Goal: Find specific page/section: Find specific page/section

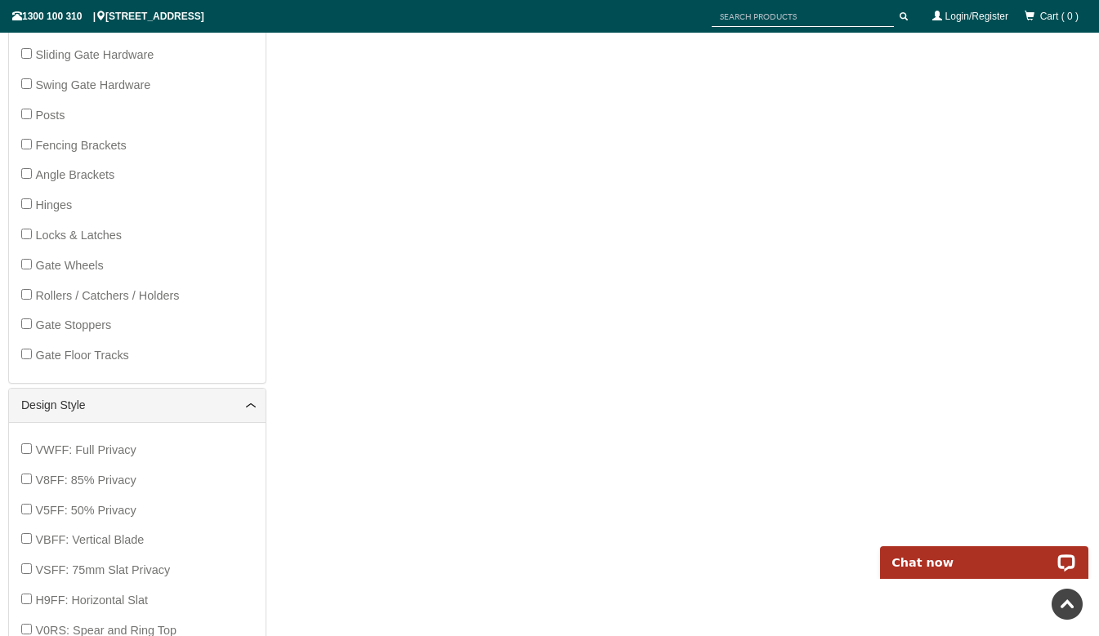
scroll to position [694, 0]
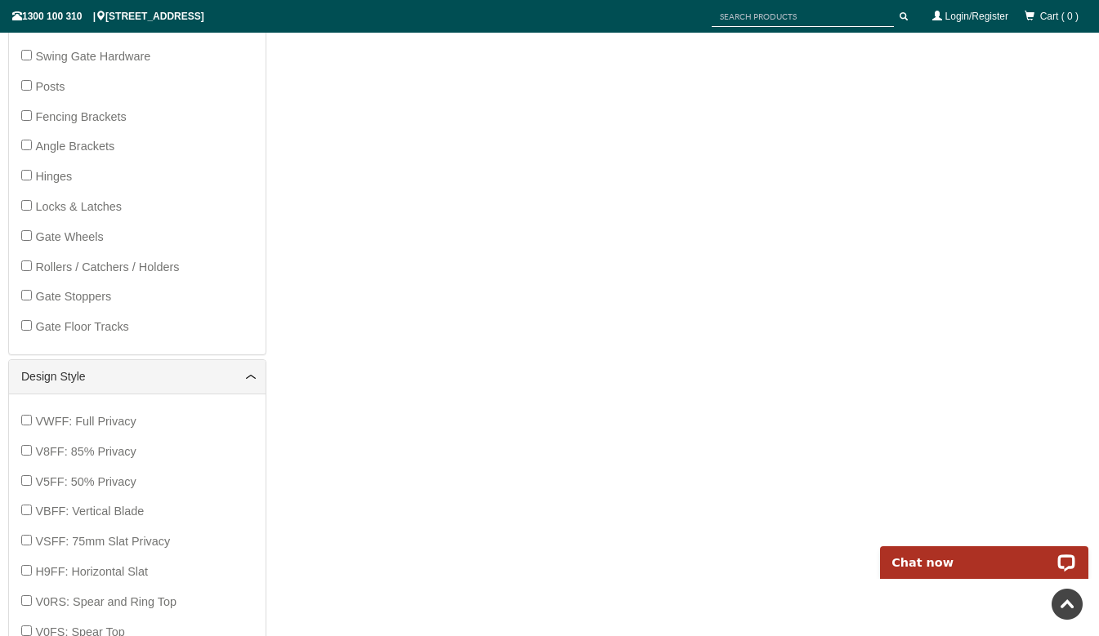
click at [99, 421] on span "VWFF: Full Privacy" at bounding box center [85, 421] width 100 height 13
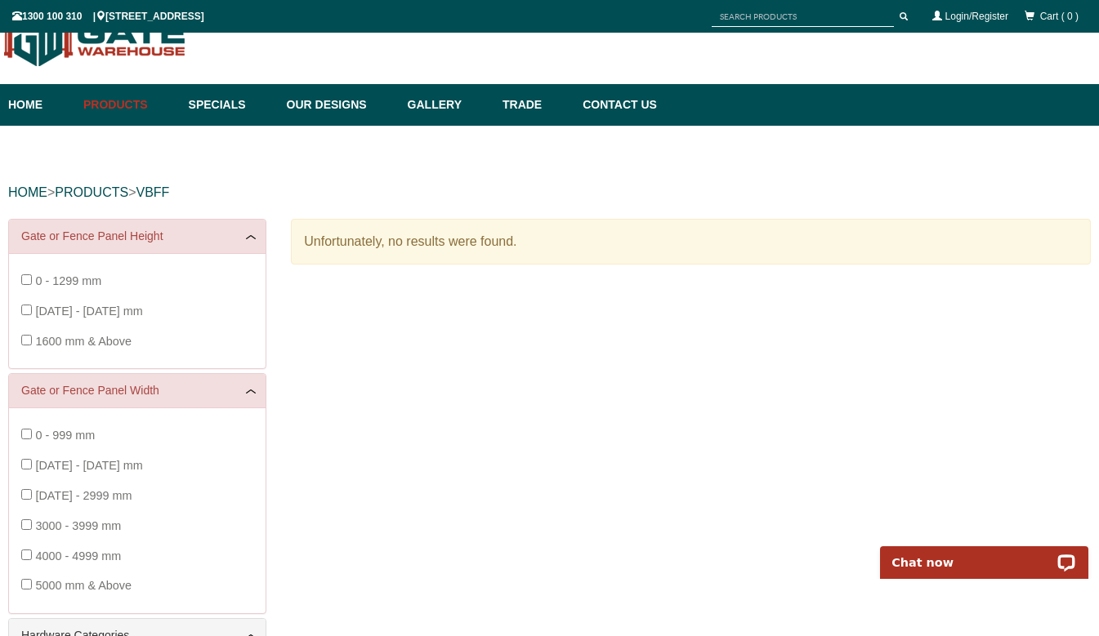
scroll to position [41, 0]
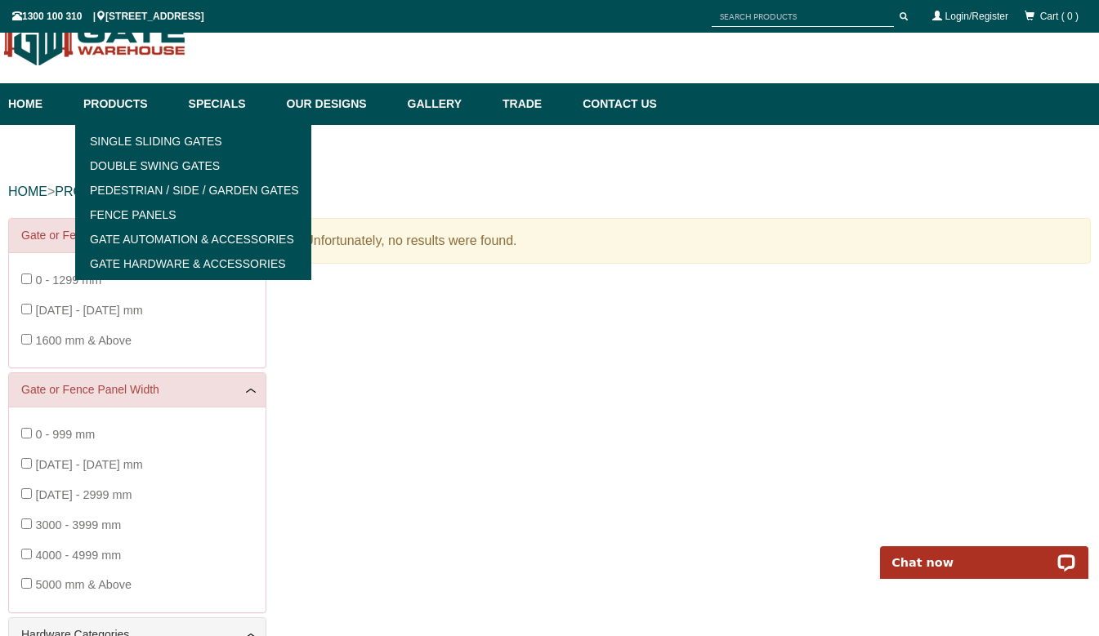
click at [140, 135] on link "Single Sliding Gates" at bounding box center [193, 141] width 226 height 25
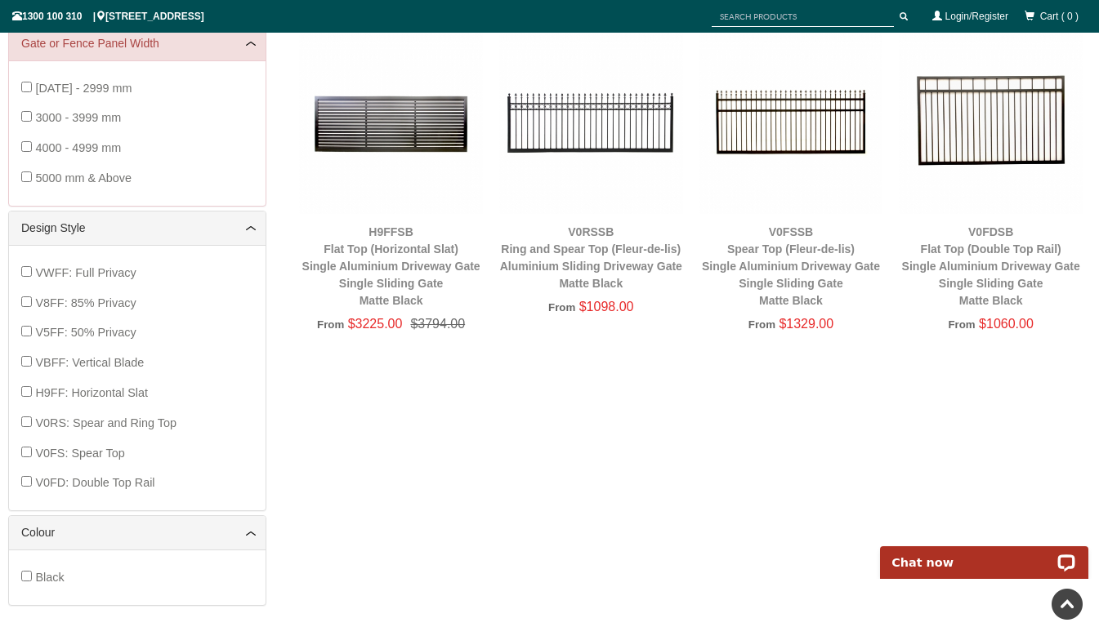
scroll to position [613, 0]
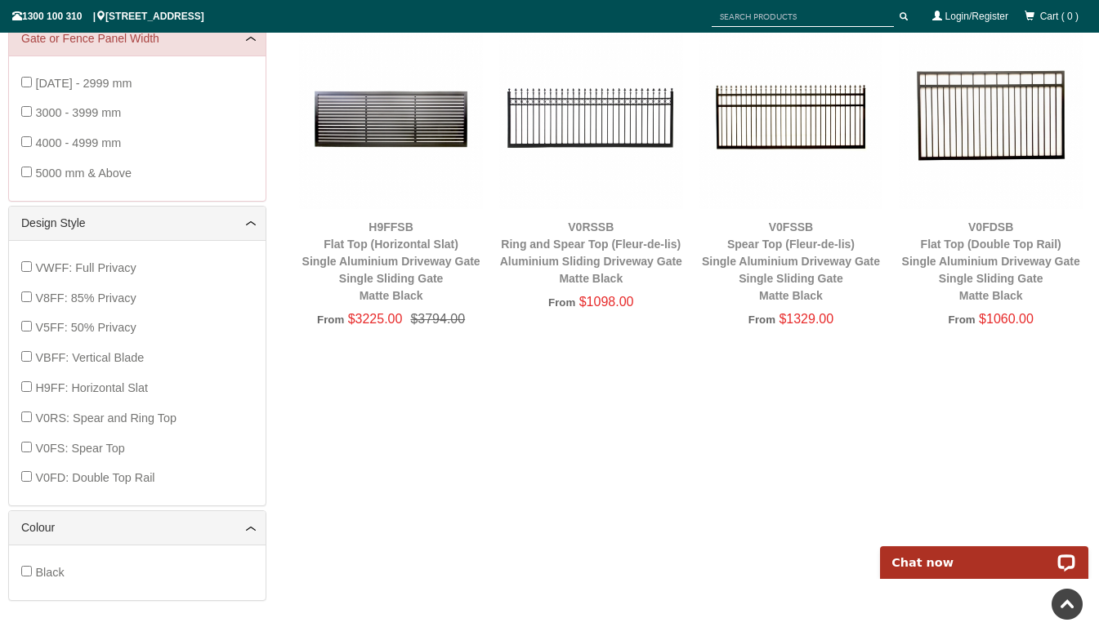
drag, startPoint x: 724, startPoint y: 573, endPoint x: 679, endPoint y: 501, distance: 84.8
click at [679, 501] on div "Single Sliding Gates Double Swing Gates Pedestrian / Side / Garden Gates Fence …" at bounding box center [549, 140] width 1082 height 988
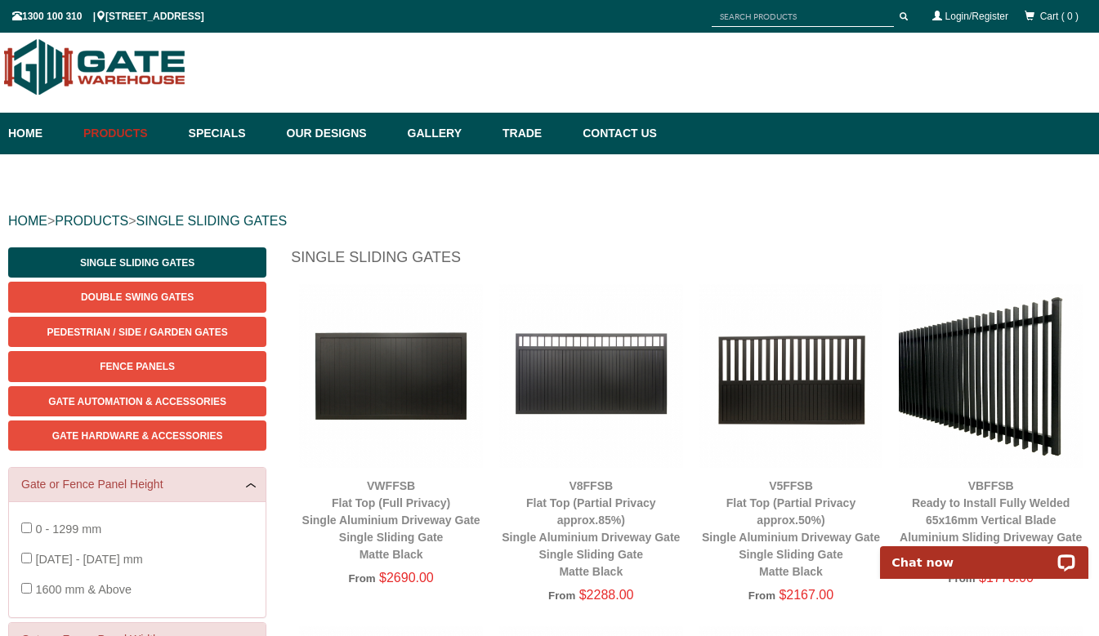
scroll to position [0, 0]
